Goal: Navigation & Orientation: Find specific page/section

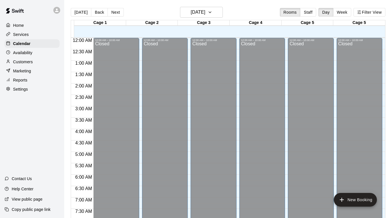
scroll to position [272, 0]
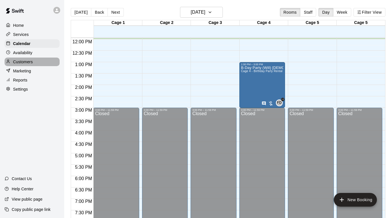
click at [34, 58] on div "Customers" at bounding box center [32, 62] width 55 height 9
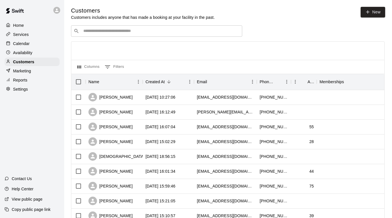
click at [29, 89] on div "Settings" at bounding box center [32, 89] width 55 height 9
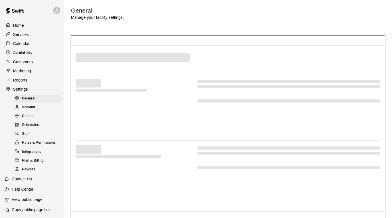
select select "**"
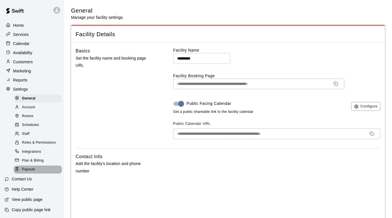
click at [29, 168] on span "Payouts" at bounding box center [28, 170] width 13 height 6
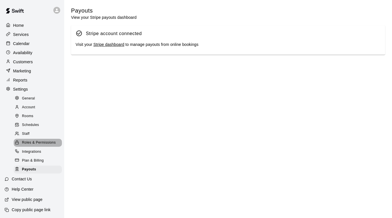
click at [40, 145] on span "Roles & Permissions" at bounding box center [39, 143] width 34 height 6
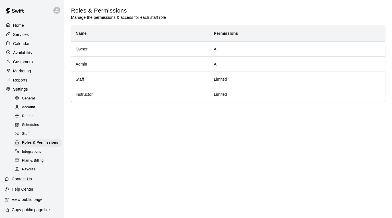
click at [28, 130] on div "Staff" at bounding box center [38, 134] width 48 height 8
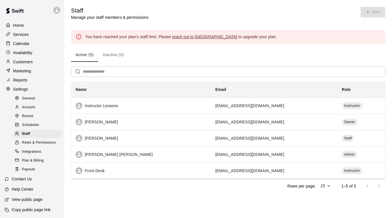
click at [37, 115] on div "Rooms" at bounding box center [38, 116] width 48 height 8
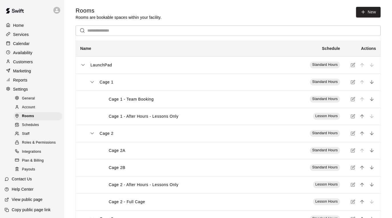
click at [33, 56] on div "Availability" at bounding box center [32, 53] width 55 height 9
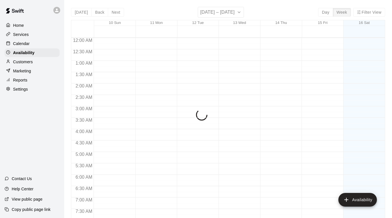
scroll to position [276, 0]
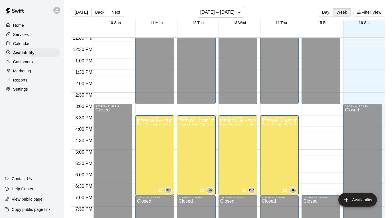
click at [33, 59] on div "Customers" at bounding box center [32, 62] width 55 height 9
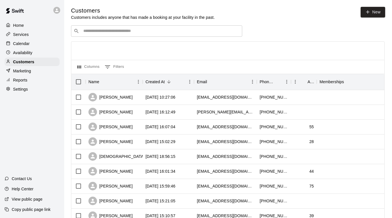
click at [54, 41] on div "Calendar" at bounding box center [32, 43] width 55 height 9
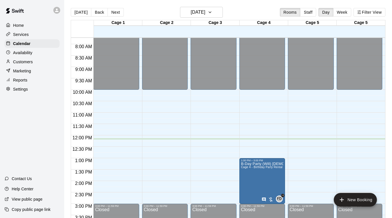
scroll to position [172, 0]
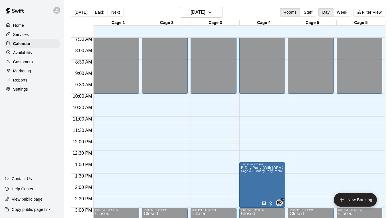
click at [45, 60] on div "Customers" at bounding box center [32, 62] width 55 height 9
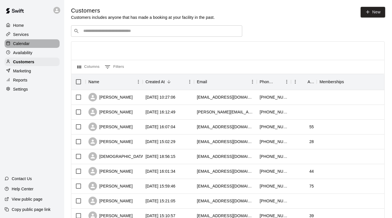
click at [43, 42] on div "Calendar" at bounding box center [32, 43] width 55 height 9
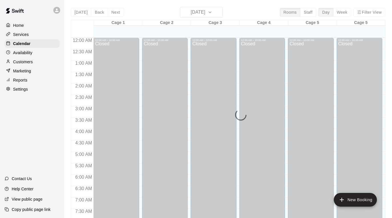
scroll to position [278, 0]
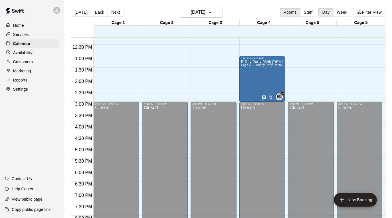
click at [258, 70] on div "B-Day Party (Will) [DEMOGRAPHIC_DATA] Cage 4 - Birthday Party Rental" at bounding box center [262, 169] width 42 height 218
click at [249, 65] on icon "edit" at bounding box center [246, 65] width 7 height 7
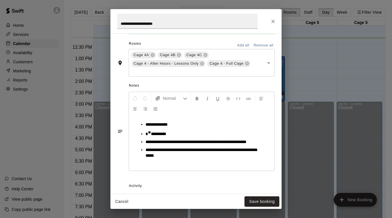
scroll to position [132, 0]
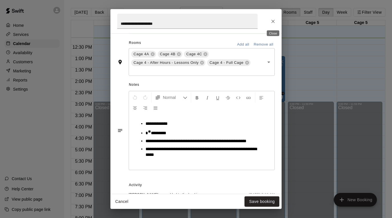
click at [275, 19] on icon "Close" at bounding box center [273, 22] width 6 height 6
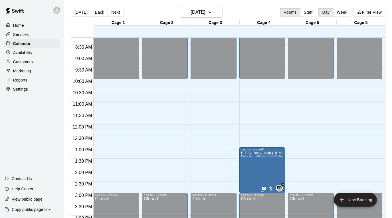
scroll to position [187, 0]
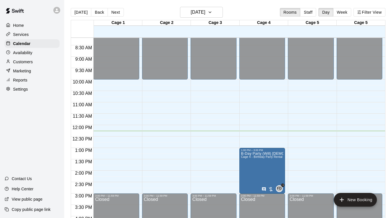
click at [40, 65] on div "Customers" at bounding box center [32, 62] width 55 height 9
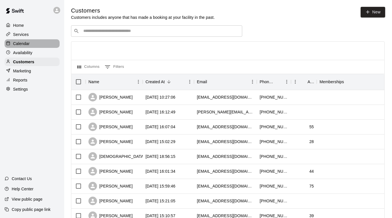
click at [43, 46] on div "Calendar" at bounding box center [32, 43] width 55 height 9
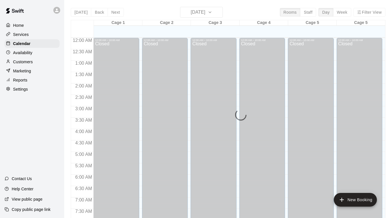
scroll to position [280, 0]
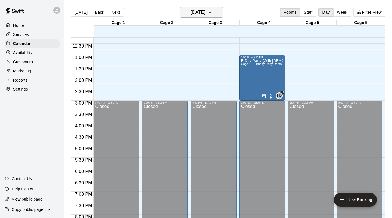
click at [221, 13] on button "[DATE]" at bounding box center [201, 12] width 43 height 11
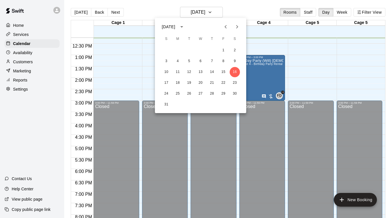
click at [237, 28] on icon "Next month" at bounding box center [237, 26] width 7 height 7
click at [179, 51] on button "1" at bounding box center [178, 50] width 10 height 10
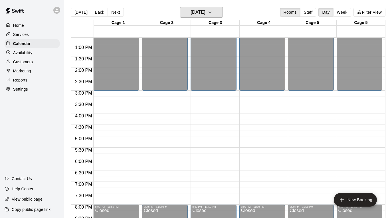
scroll to position [289, 0]
click at [118, 9] on button "Next" at bounding box center [116, 12] width 16 height 9
click at [116, 12] on button "Next" at bounding box center [116, 12] width 16 height 9
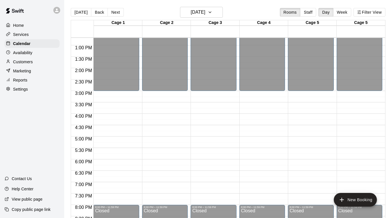
click at [25, 59] on p "Customers" at bounding box center [23, 62] width 20 height 6
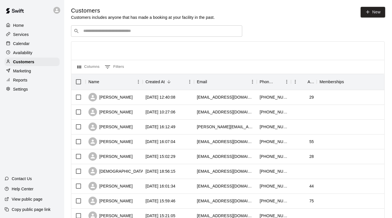
click at [36, 44] on div "Calendar" at bounding box center [32, 43] width 55 height 9
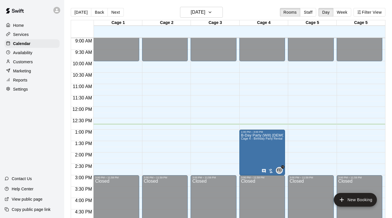
scroll to position [204, 0]
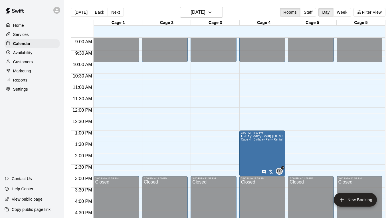
click at [39, 54] on div "Availability" at bounding box center [32, 53] width 55 height 9
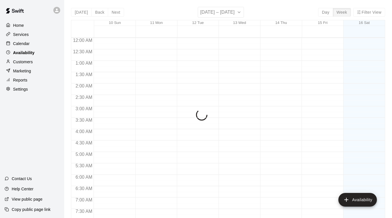
scroll to position [291, 0]
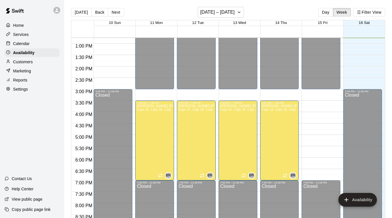
click at [43, 42] on div "Calendar" at bounding box center [32, 43] width 55 height 9
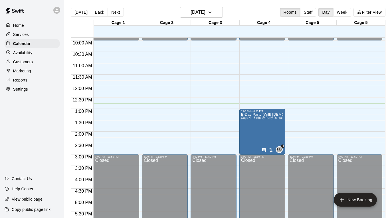
scroll to position [227, 0]
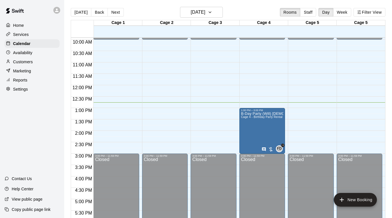
click at [34, 58] on div "Customers" at bounding box center [32, 62] width 55 height 9
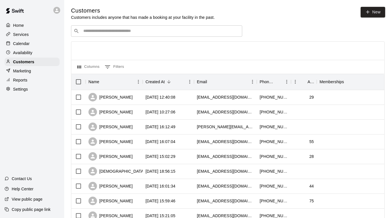
click at [31, 45] on div "Calendar" at bounding box center [32, 43] width 55 height 9
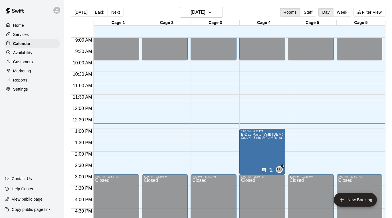
scroll to position [207, 0]
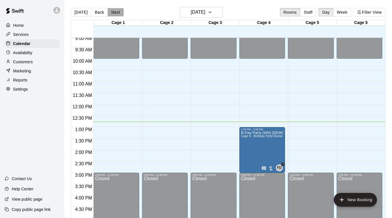
click at [114, 14] on button "Next" at bounding box center [116, 12] width 16 height 9
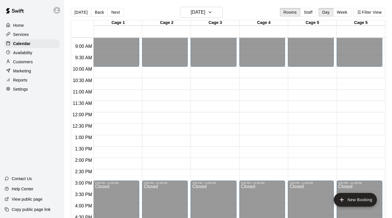
scroll to position [186, 0]
